Goal: Task Accomplishment & Management: Manage account settings

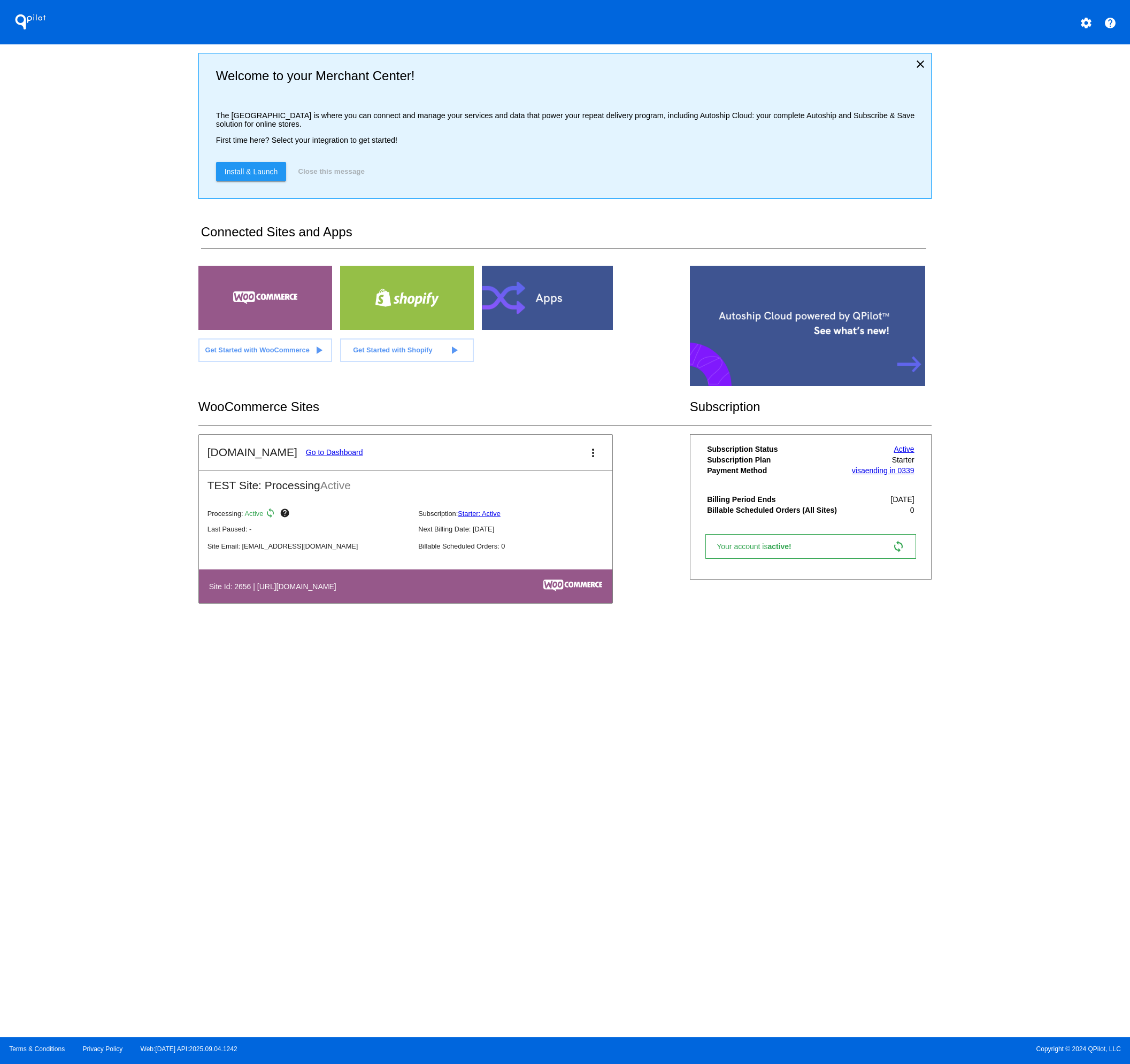
click at [310, 453] on link "Go to Dashboard" at bounding box center [335, 452] width 57 height 8
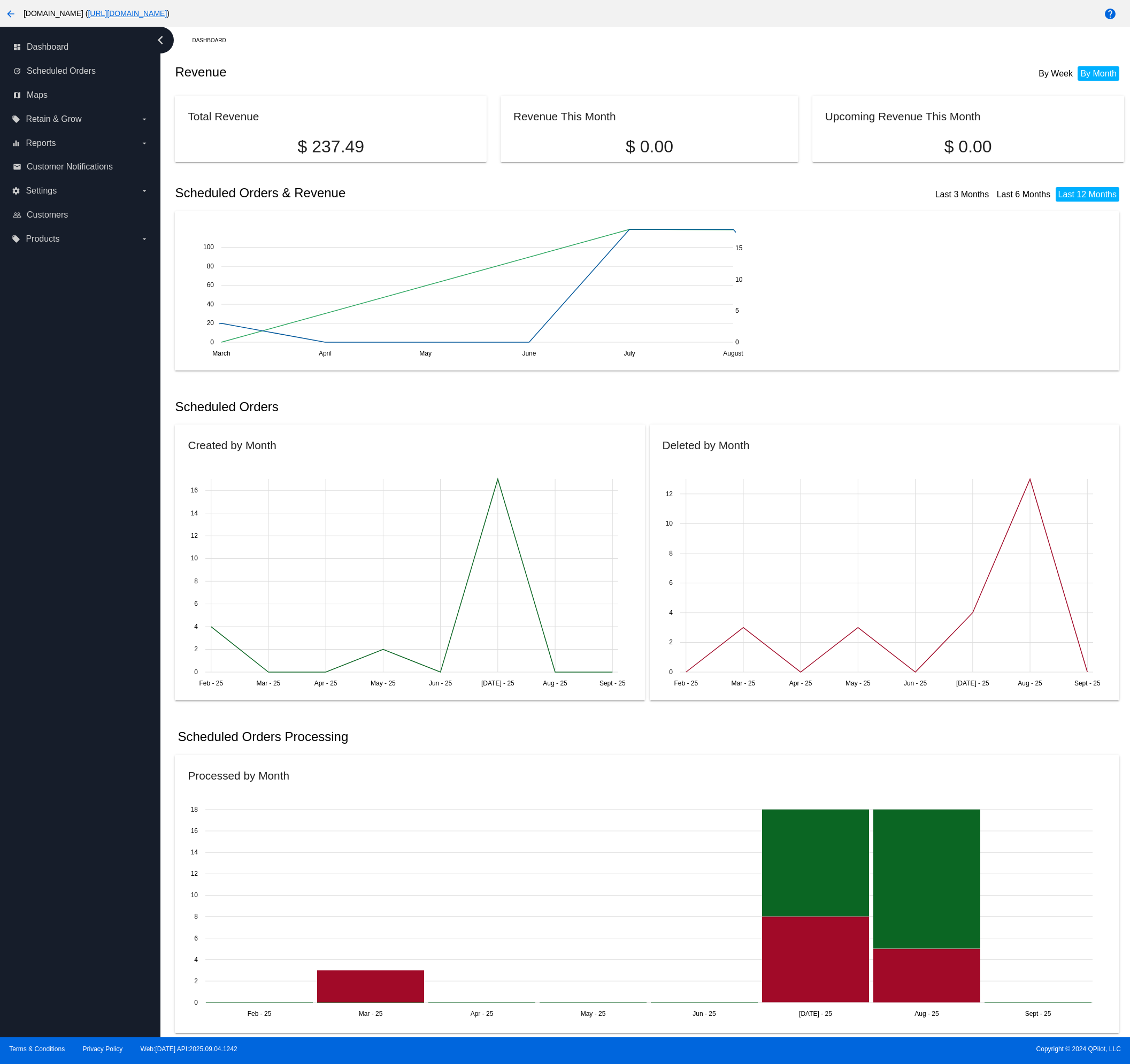
click at [115, 13] on link "[URL][DOMAIN_NAME]" at bounding box center [127, 13] width 79 height 8
click at [8, 13] on mat-icon "arrow_back" at bounding box center [10, 13] width 13 height 13
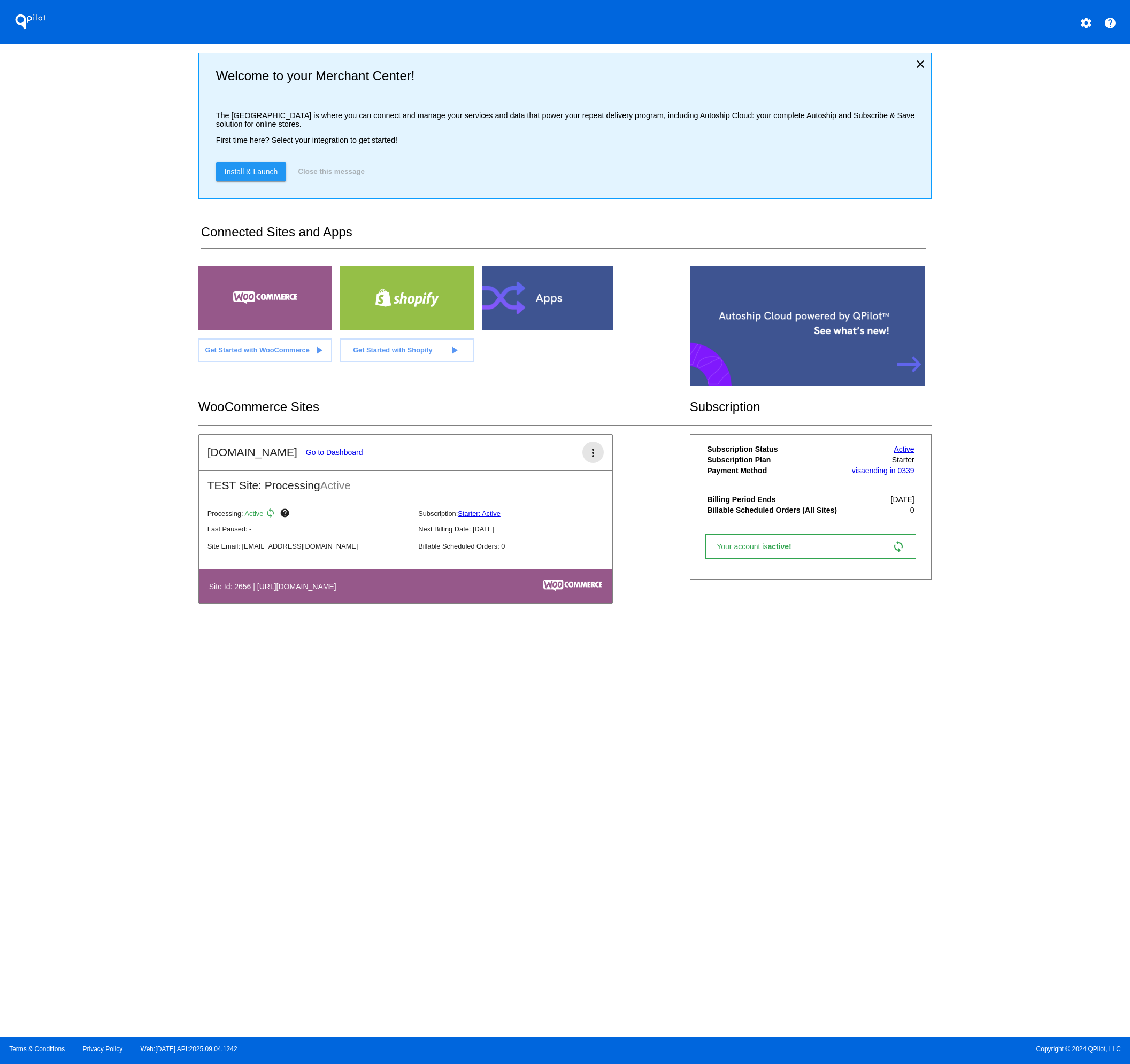
click at [589, 455] on mat-icon "more_vert" at bounding box center [592, 452] width 13 height 13
click at [542, 487] on span "edit" at bounding box center [544, 487] width 13 height 9
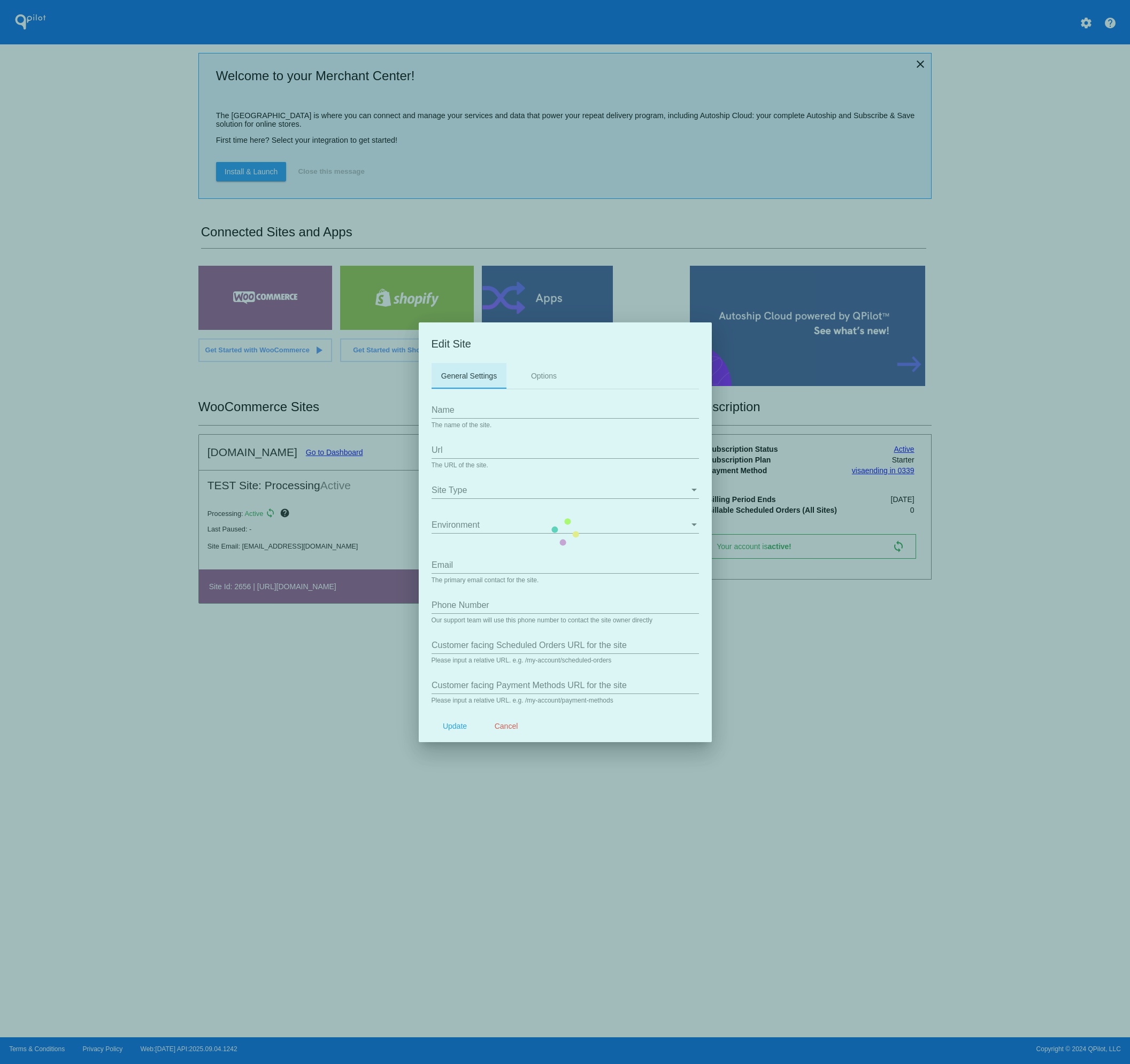
type input "[DOMAIN_NAME]"
type input "[URL][DOMAIN_NAME]"
type input "[EMAIL_ADDRESS][DOMAIN_NAME]"
type input "/my-account/scheduled-orders/"
type input "/my-account/payment-methods/"
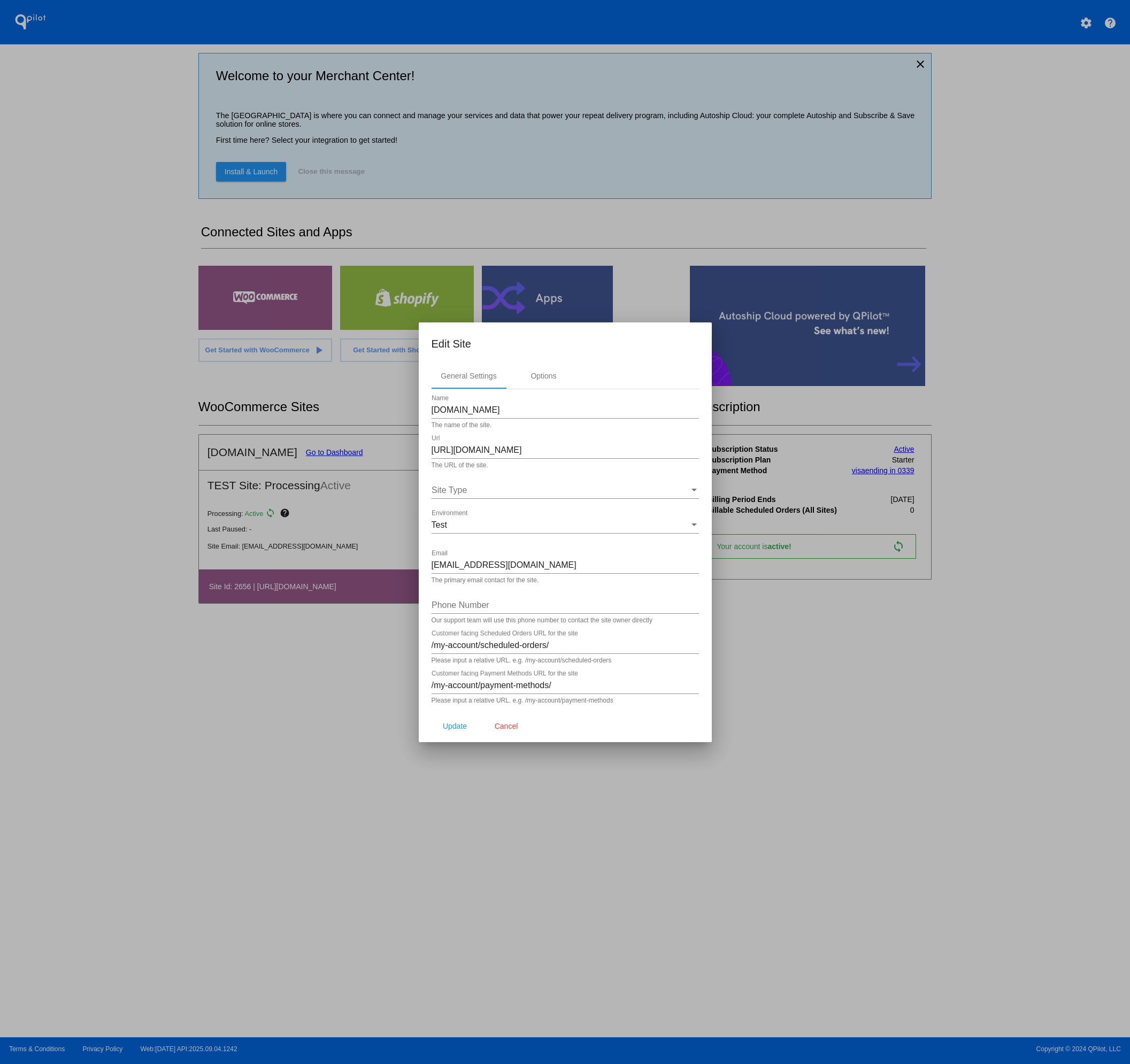
click at [491, 485] on div "Site Type" at bounding box center [560, 489] width 258 height 9
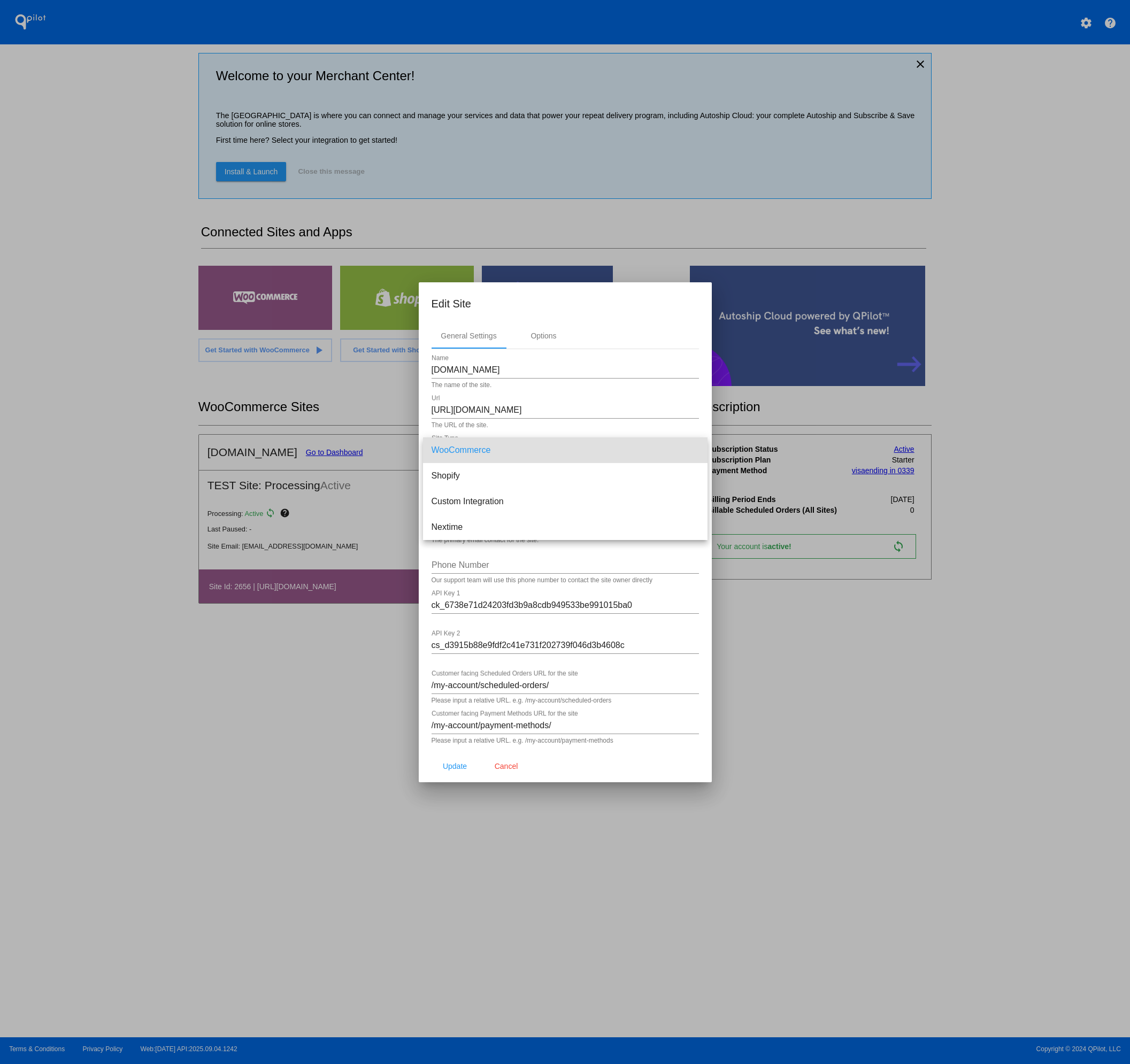
click at [526, 400] on div at bounding box center [565, 532] width 1130 height 1064
click at [497, 409] on input "[URL][DOMAIN_NAME]" at bounding box center [565, 409] width 267 height 9
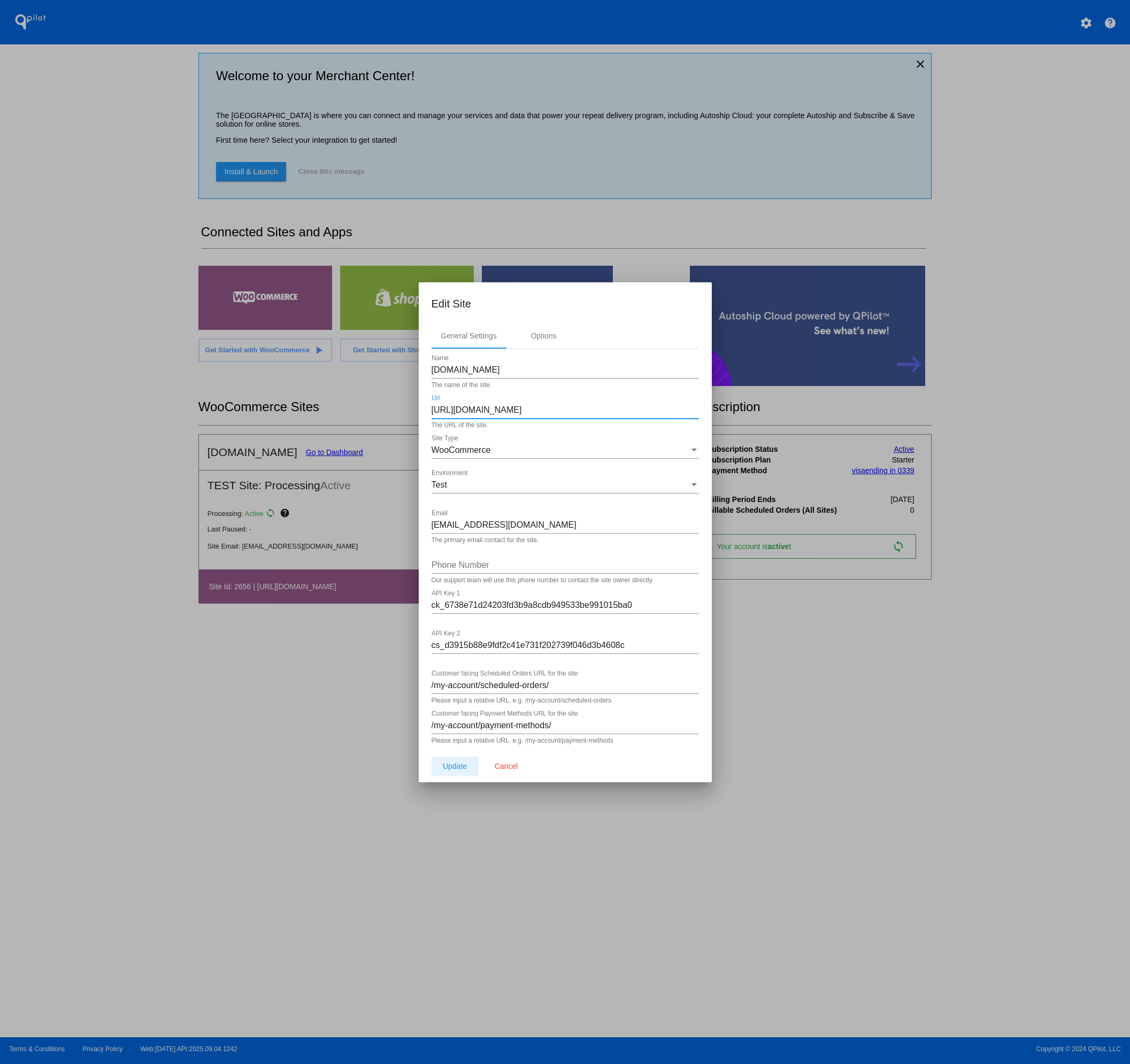
type input "[URL][DOMAIN_NAME]"
click at [454, 764] on span "Update" at bounding box center [454, 766] width 24 height 8
